Goal: Communication & Community: Answer question/provide support

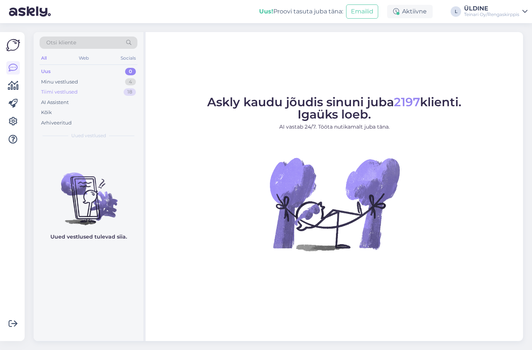
click at [74, 91] on div "Tiimi vestlused" at bounding box center [59, 91] width 37 height 7
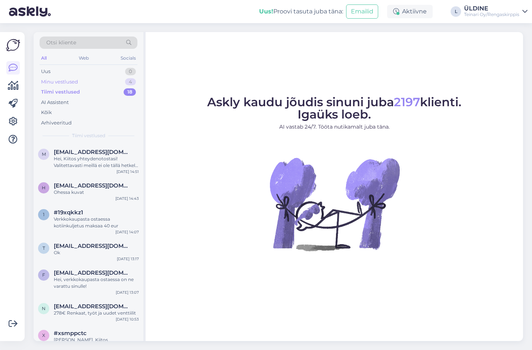
click at [64, 81] on div "Minu vestlused" at bounding box center [59, 81] width 37 height 7
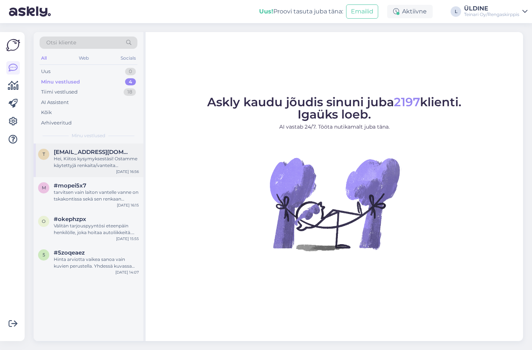
click at [113, 163] on div "Hei, Kiitos kysymyksestäsi! Ostamme käytettyjä renkaita/vanteita tapauskohtaise…" at bounding box center [96, 162] width 85 height 13
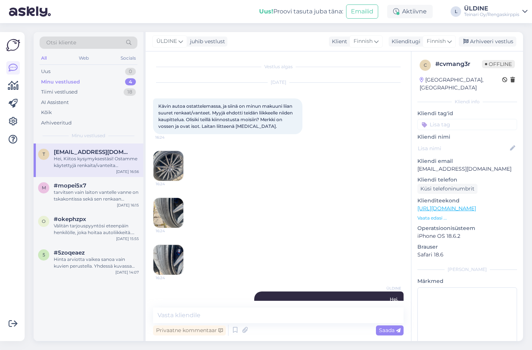
scroll to position [68, 0]
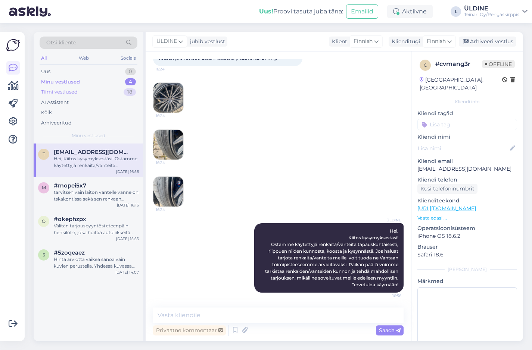
click at [72, 89] on div "Tiimi vestlused" at bounding box center [59, 91] width 37 height 7
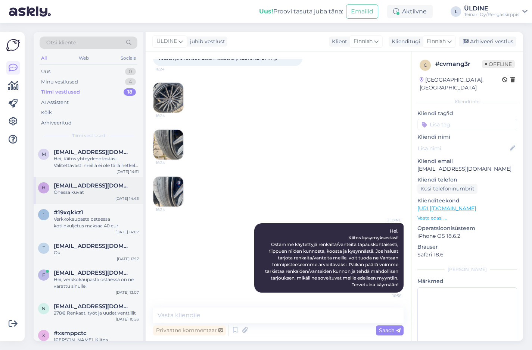
click at [94, 186] on span "[EMAIL_ADDRESS][DOMAIN_NAME]" at bounding box center [93, 185] width 78 height 7
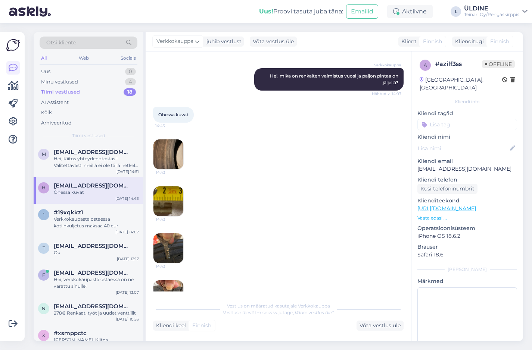
scroll to position [554, 0]
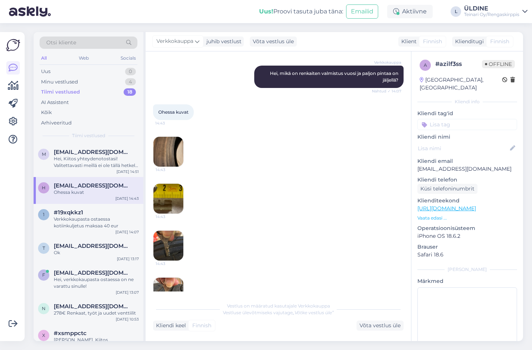
click at [169, 150] on img at bounding box center [168, 152] width 30 height 30
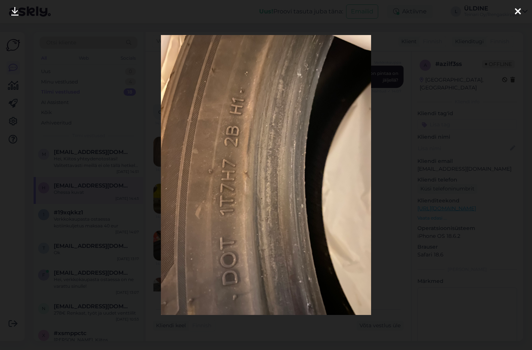
click at [516, 7] on icon at bounding box center [518, 12] width 6 height 10
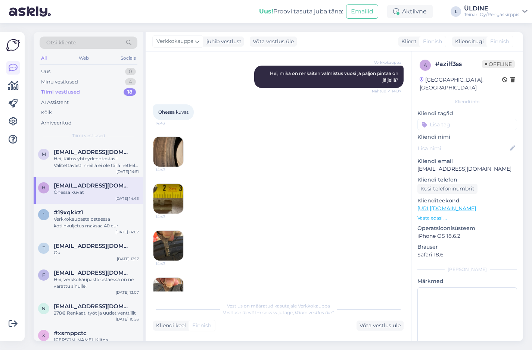
click at [164, 198] on img at bounding box center [168, 199] width 30 height 30
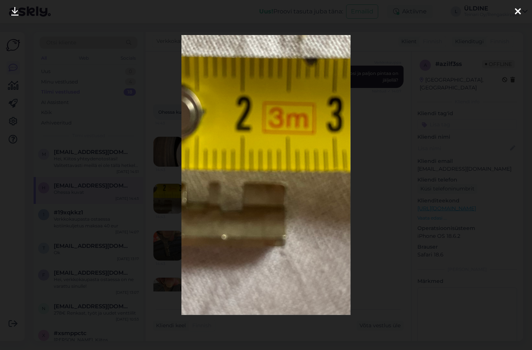
click at [516, 9] on icon at bounding box center [518, 12] width 6 height 10
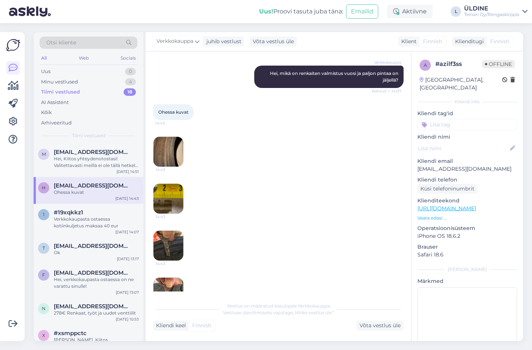
click at [171, 240] on img at bounding box center [168, 246] width 30 height 30
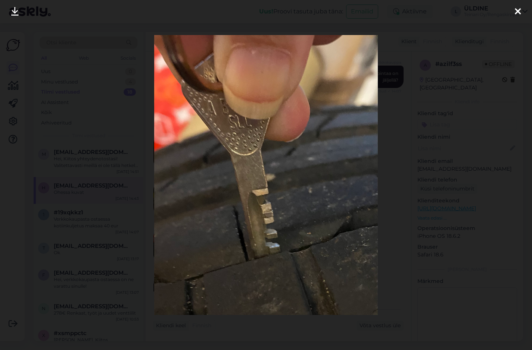
click at [519, 7] on icon at bounding box center [518, 12] width 6 height 10
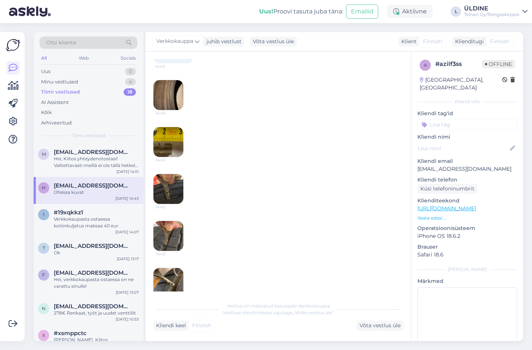
scroll to position [625, 0]
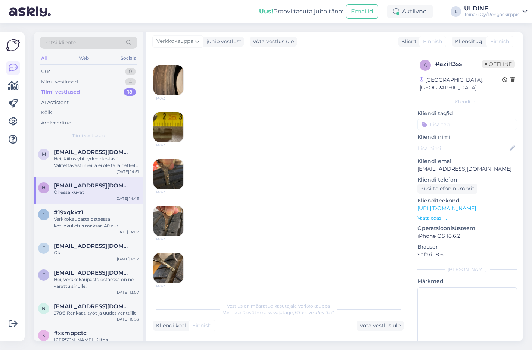
click at [175, 222] on img at bounding box center [168, 221] width 30 height 30
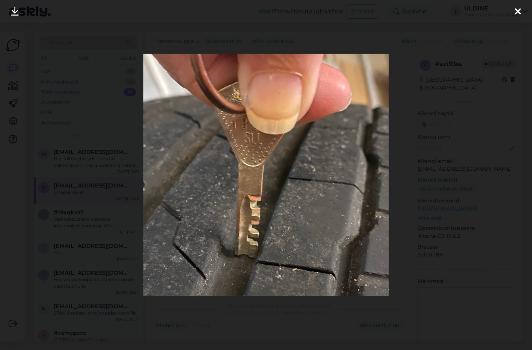
drag, startPoint x: 519, startPoint y: 10, endPoint x: 527, endPoint y: 35, distance: 26.8
click at [519, 10] on icon at bounding box center [518, 12] width 6 height 10
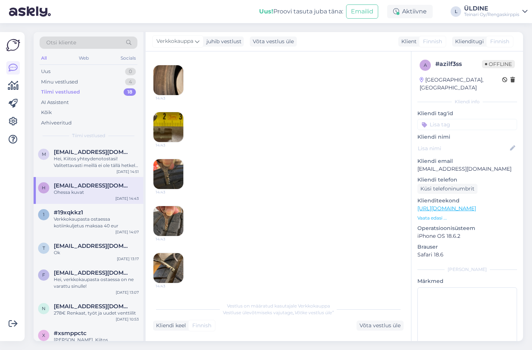
click at [175, 268] on img at bounding box center [168, 268] width 30 height 30
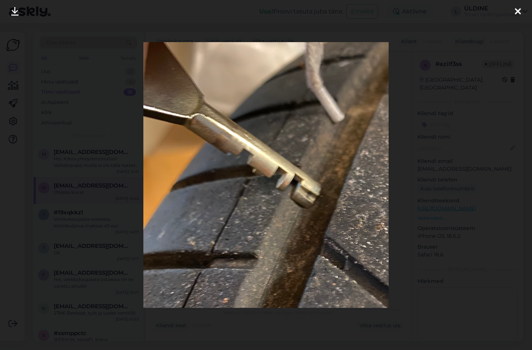
click at [518, 10] on icon at bounding box center [518, 12] width 6 height 10
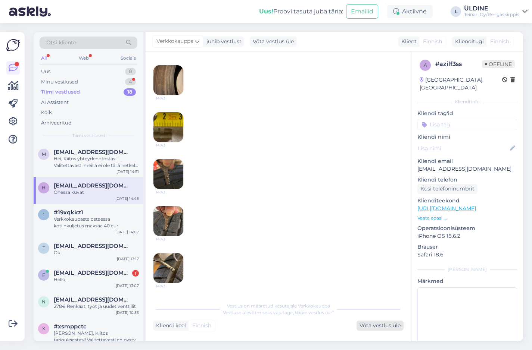
click at [381, 326] on div "Võta vestlus üle" at bounding box center [379, 326] width 47 height 10
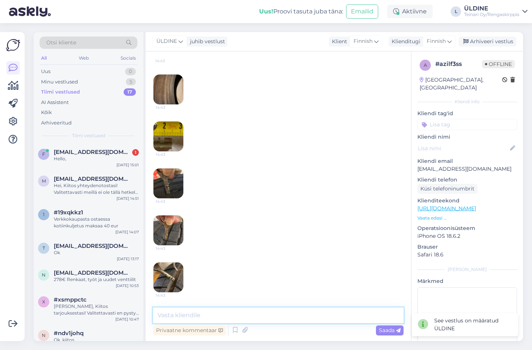
drag, startPoint x: 210, startPoint y: 315, endPoint x: 221, endPoint y: 288, distance: 28.5
click at [210, 314] on textarea at bounding box center [278, 316] width 250 height 16
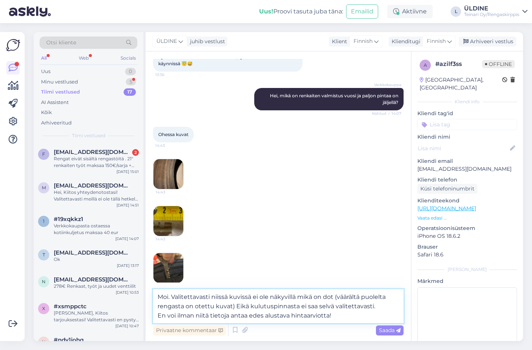
scroll to position [588, 0]
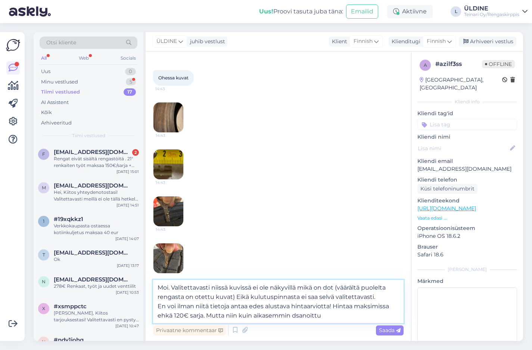
drag, startPoint x: 295, startPoint y: 315, endPoint x: 299, endPoint y: 315, distance: 4.1
click at [295, 315] on textarea "Moi. Valitettavasti niissä kuvissä ei ole näkyvillä mikä on dot (väärältä puole…" at bounding box center [278, 301] width 250 height 43
click at [335, 319] on textarea "Moi. Valitettavasti niissä kuvissä ei ole näkyvillä mikä on dot (väärältä puole…" at bounding box center [278, 301] width 250 height 43
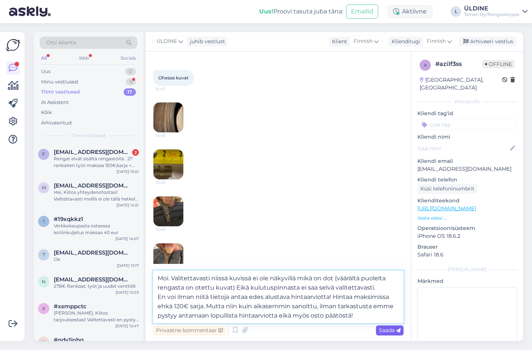
type textarea "Moi. Valitettavasti niissä kuvissä ei ole näkyvillä mikä on dot (väärältä puole…"
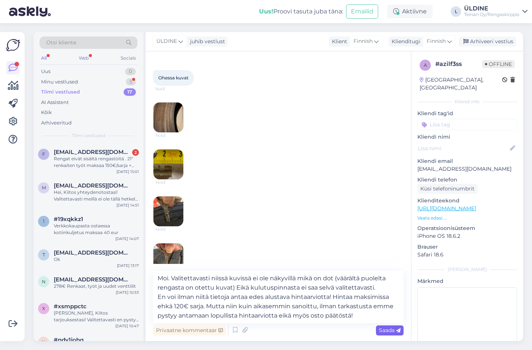
click at [391, 330] on span "Saada" at bounding box center [390, 330] width 22 height 7
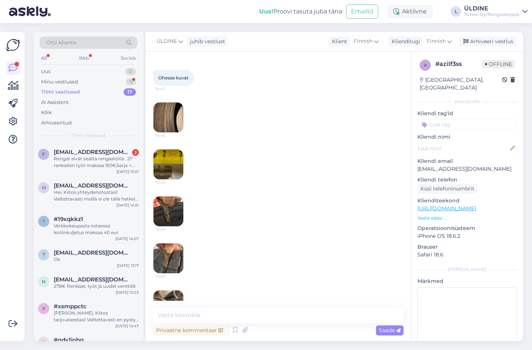
scroll to position [688, 0]
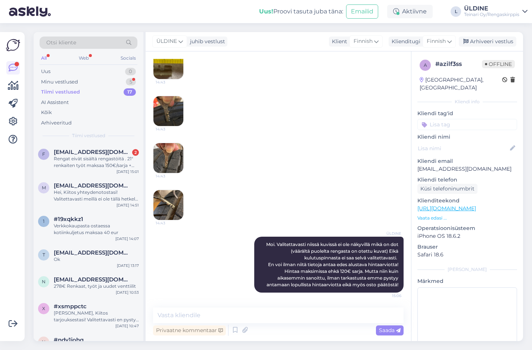
drag, startPoint x: 67, startPoint y: 82, endPoint x: 153, endPoint y: 100, distance: 88.0
click at [68, 82] on div "Minu vestlused" at bounding box center [59, 81] width 37 height 7
